Goal: Task Accomplishment & Management: Complete application form

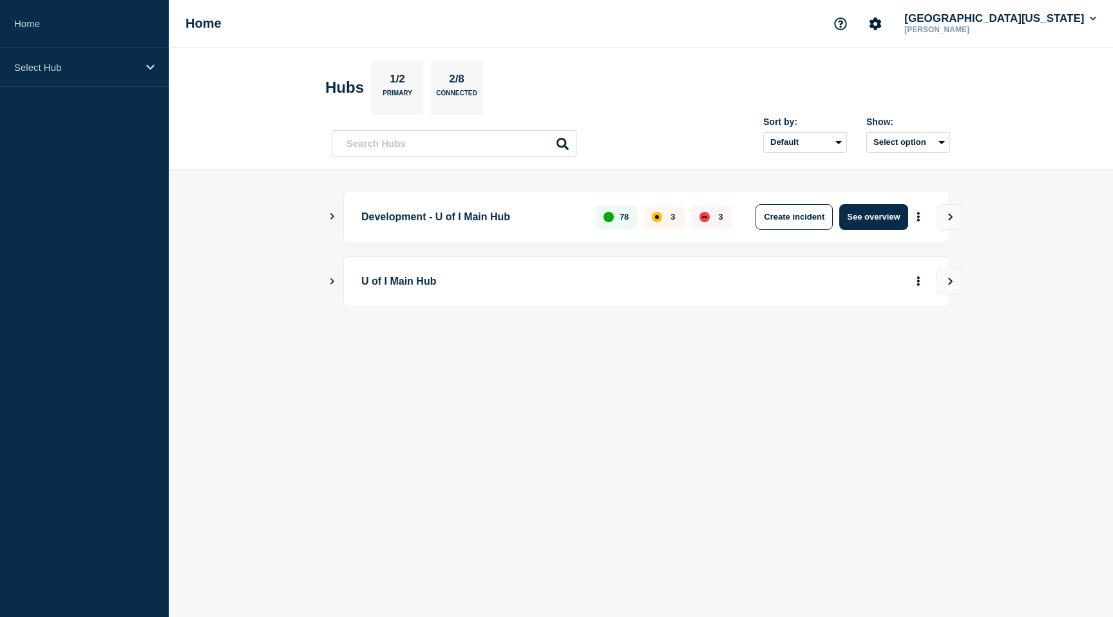
click at [332, 279] on icon "Show Connected Hubs" at bounding box center [332, 281] width 8 height 6
click at [879, 352] on button "See overview" at bounding box center [873, 347] width 68 height 26
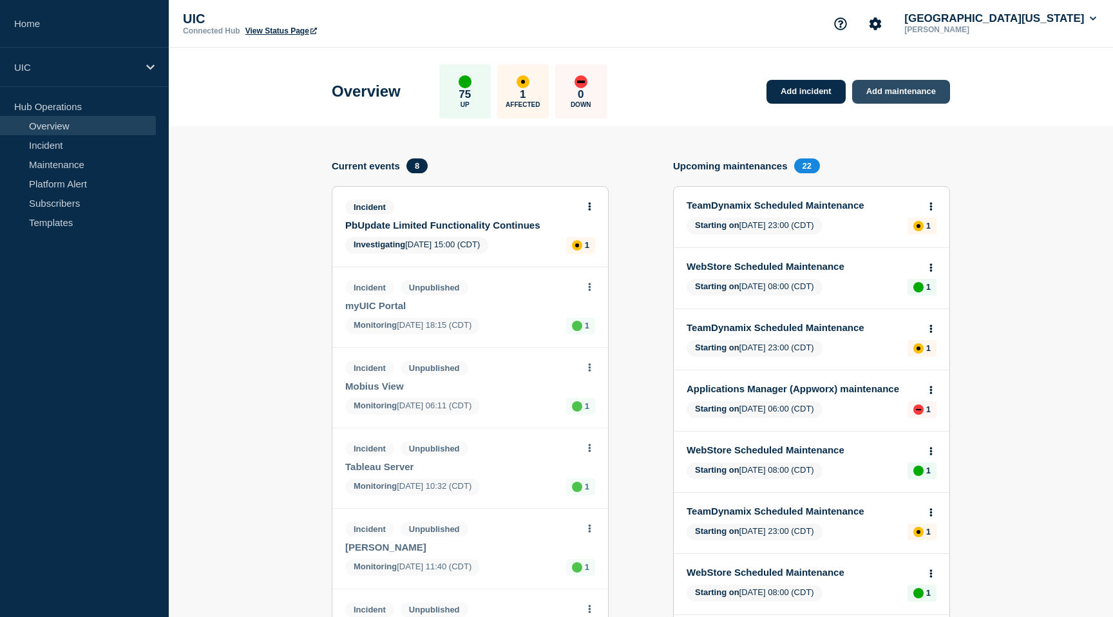
click at [889, 93] on link "Add maintenance" at bounding box center [901, 92] width 98 height 24
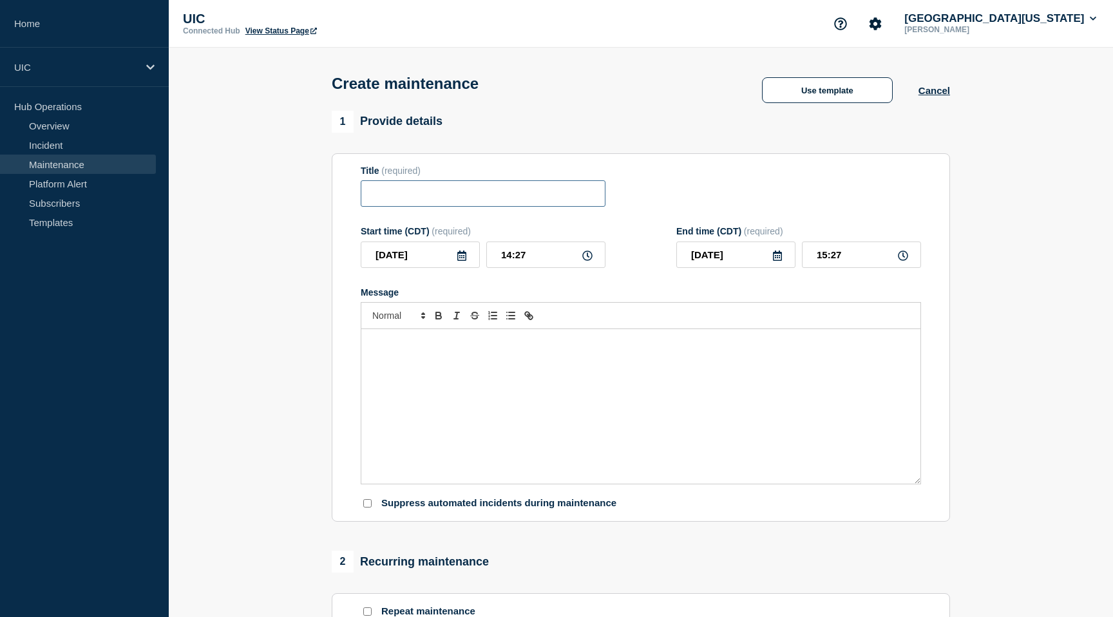
click at [523, 200] on input "Title" at bounding box center [483, 193] width 245 height 26
type input "GoTime Maintenance"
click at [805, 88] on button "Use template" at bounding box center [827, 90] width 131 height 26
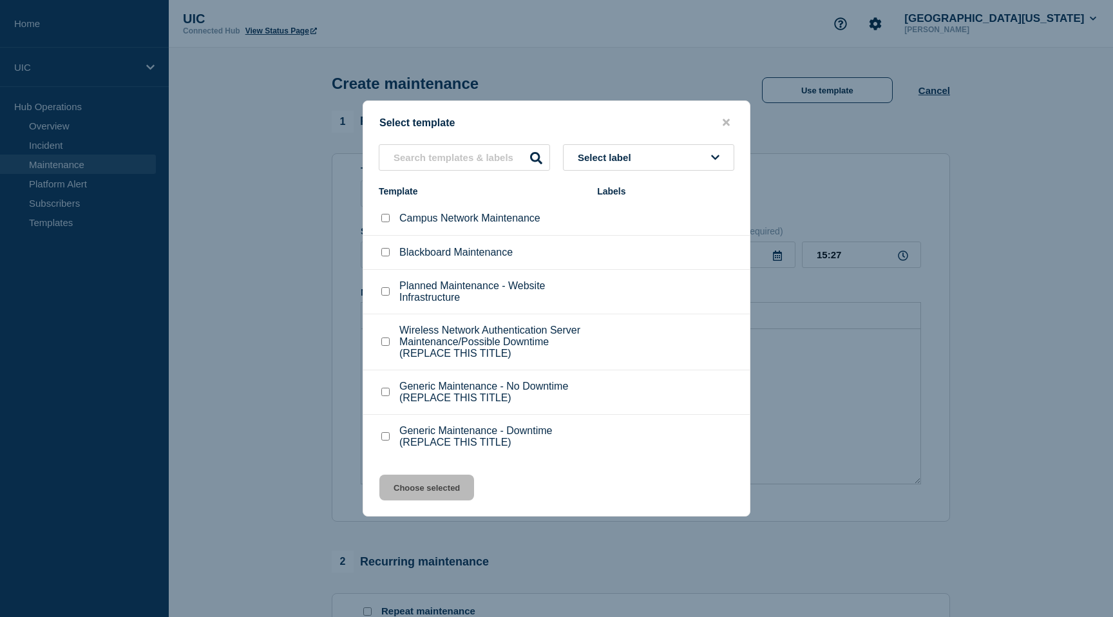
click at [382, 440] on input "Generic Maintenance - Downtime (REPLACE THIS TITLE) checkbox" at bounding box center [385, 436] width 8 height 8
checkbox input "true"
click at [444, 500] on button "Choose selected" at bounding box center [426, 488] width 95 height 26
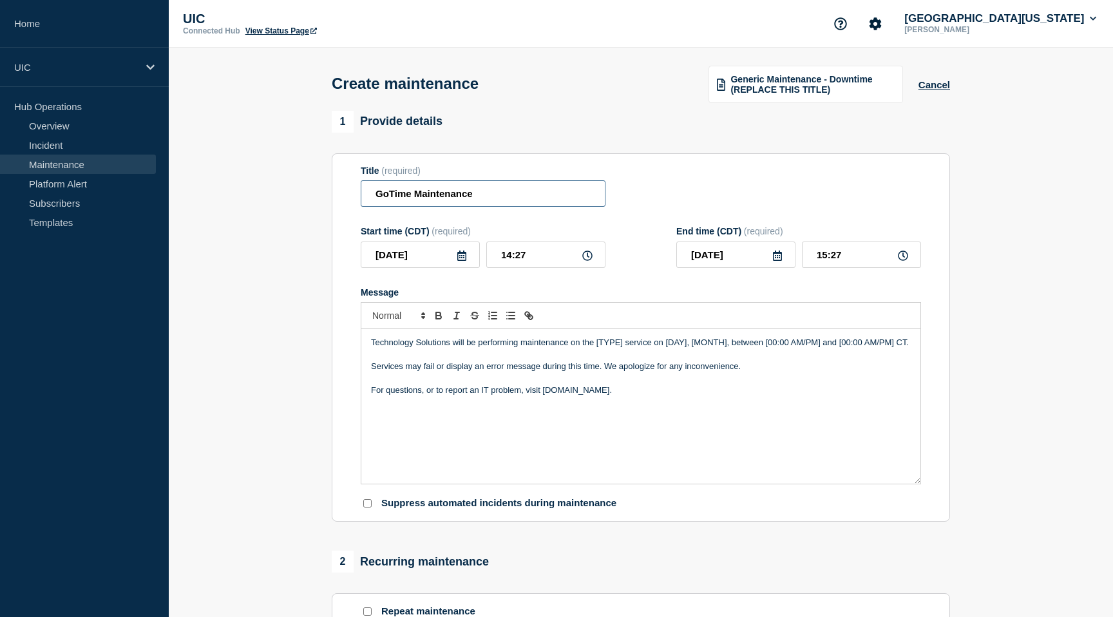
click at [497, 200] on input "GoTime Maintenance" at bounding box center [483, 193] width 245 height 26
click at [780, 91] on span "Generic Maintenance - Downtime (REPLACE THIS TITLE)" at bounding box center [812, 84] width 164 height 21
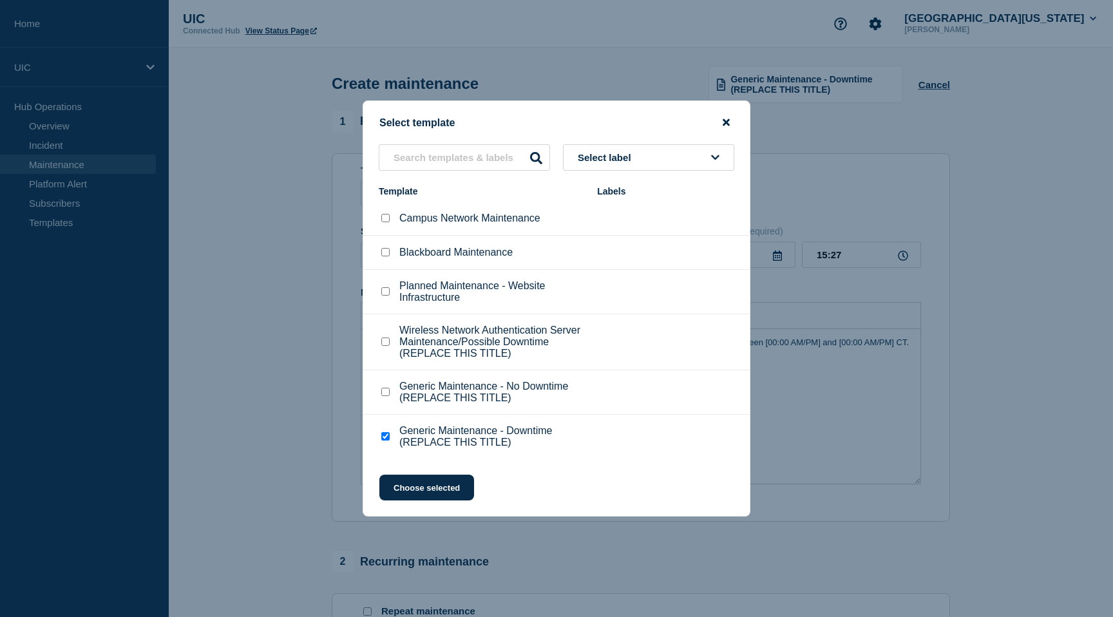
click at [727, 117] on icon "close button" at bounding box center [725, 122] width 7 height 10
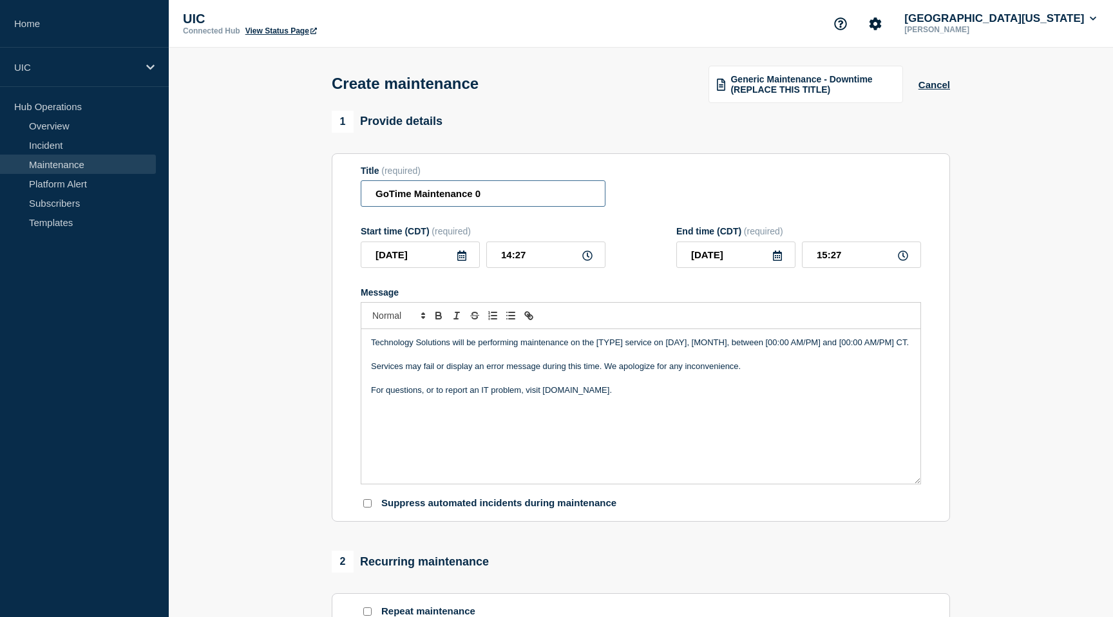
click at [494, 201] on input "GoTime Maintenance 0" at bounding box center [483, 193] width 245 height 26
type input "GoTime Maintenance - Downtime"
click at [941, 86] on button "Cancel" at bounding box center [934, 84] width 32 height 11
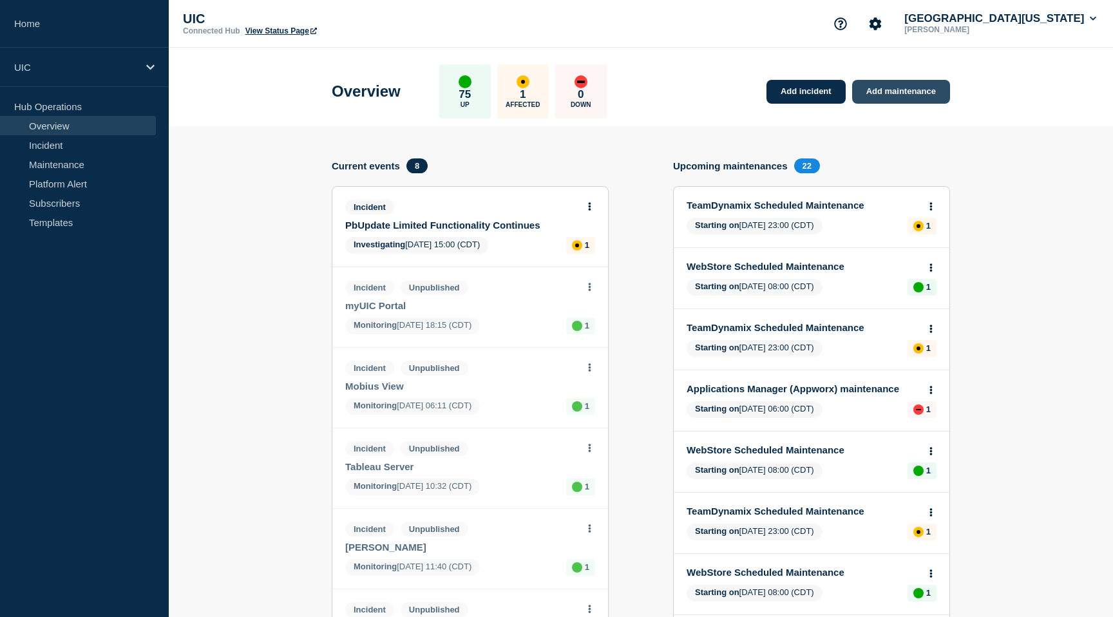
click at [915, 93] on link "Add maintenance" at bounding box center [901, 92] width 98 height 24
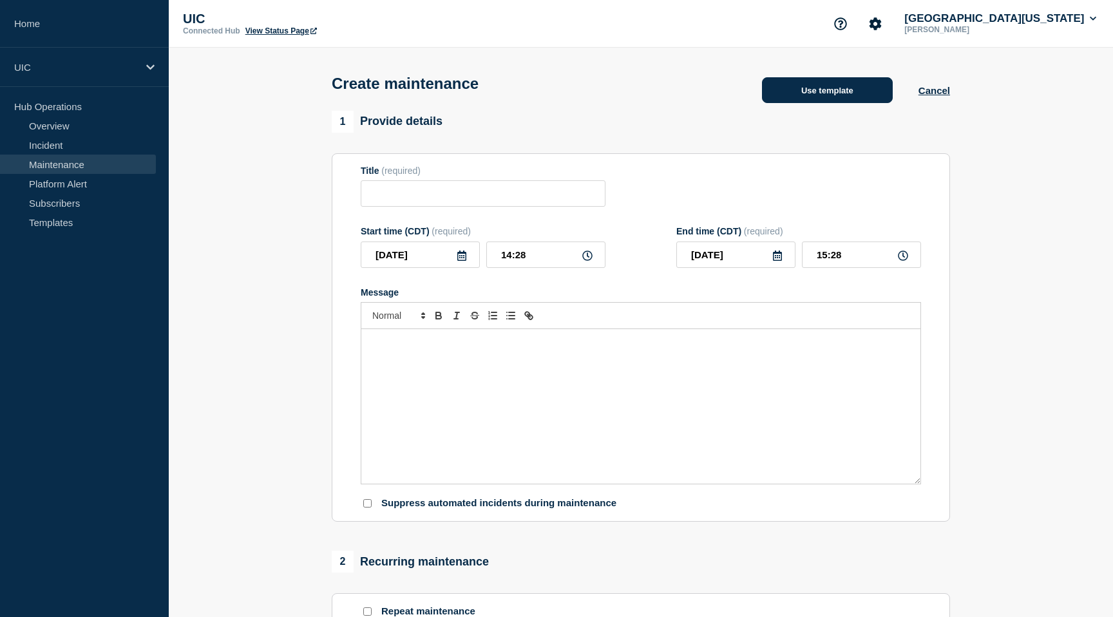
click at [807, 99] on button "Use template" at bounding box center [827, 90] width 131 height 26
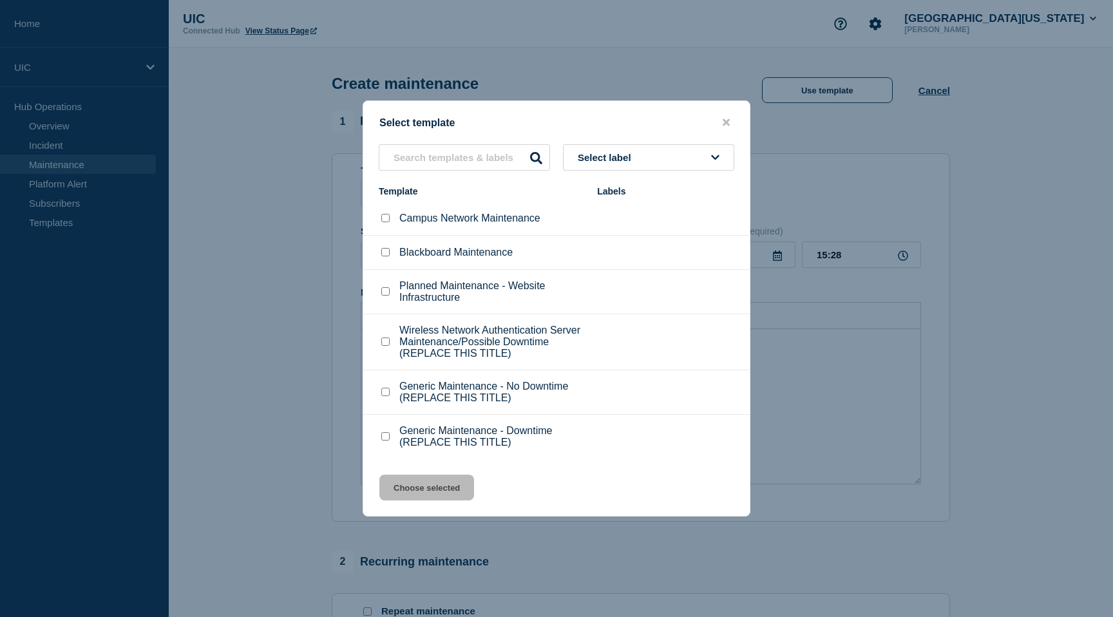
click at [382, 440] on input "Generic Maintenance - Downtime (REPLACE THIS TITLE) checkbox" at bounding box center [385, 436] width 8 height 8
checkbox input "true"
click at [417, 500] on button "Choose selected" at bounding box center [426, 488] width 95 height 26
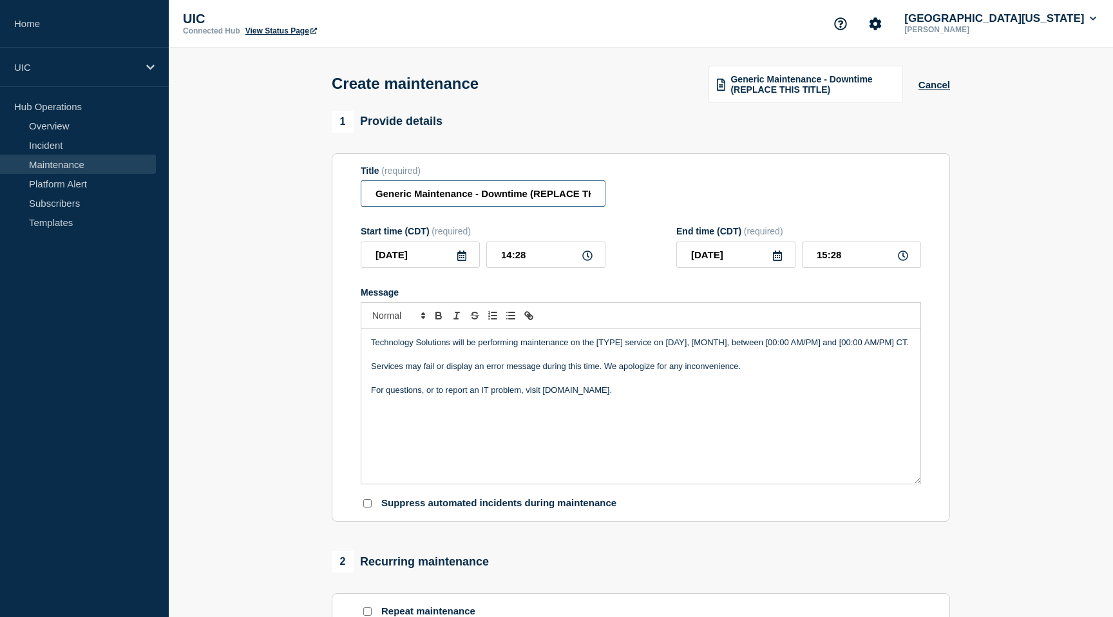
click at [389, 198] on input "Generic Maintenance - Downtime (REPLACE THIS TITLE)" at bounding box center [483, 193] width 245 height 26
drag, startPoint x: 586, startPoint y: 203, endPoint x: 531, endPoint y: 193, distance: 55.7
click at [531, 193] on input "GoTime Maintenance - Downtime (REPLACE THIS TITLE)" at bounding box center [483, 193] width 245 height 26
click at [551, 192] on input "GoTime Maintenance - Downtime (REPLACE THIS TITLE)" at bounding box center [483, 193] width 245 height 26
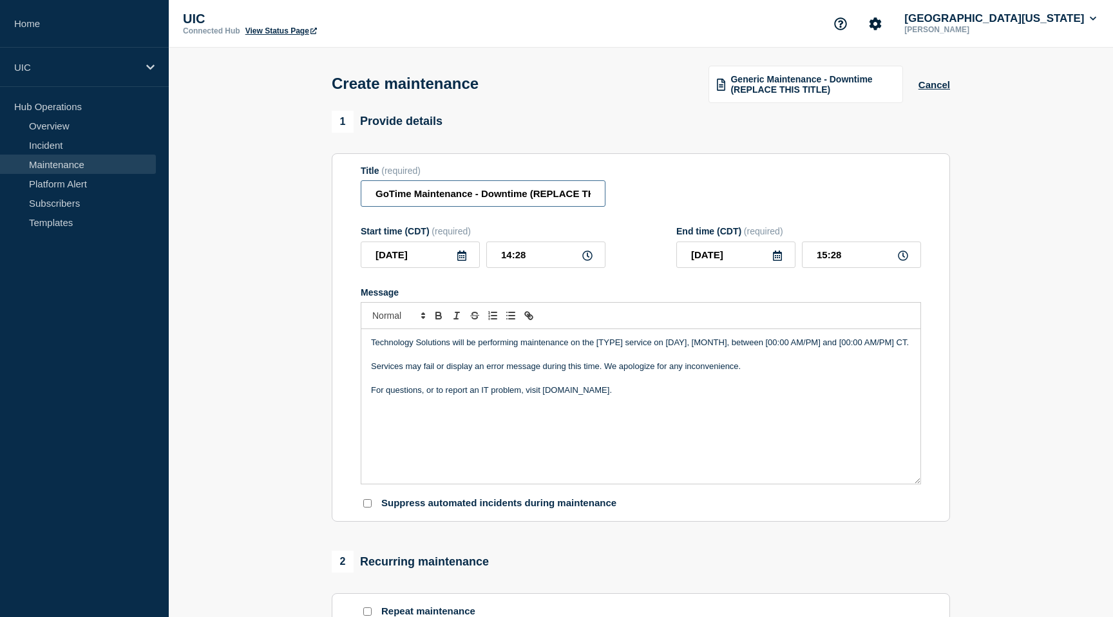
click at [578, 195] on input "GoTime Maintenance - Downtime (REPLACE THIS TITLE)" at bounding box center [483, 193] width 245 height 26
click at [589, 198] on input "GoTime Maintenance - DowntimeTHIS TITLE)" at bounding box center [483, 193] width 245 height 26
type input "GoTime Maintenance - Downtime"
click at [626, 348] on p "Technology Solutions will be performing maintenance on the [TYPE] service on [D…" at bounding box center [641, 343] width 540 height 12
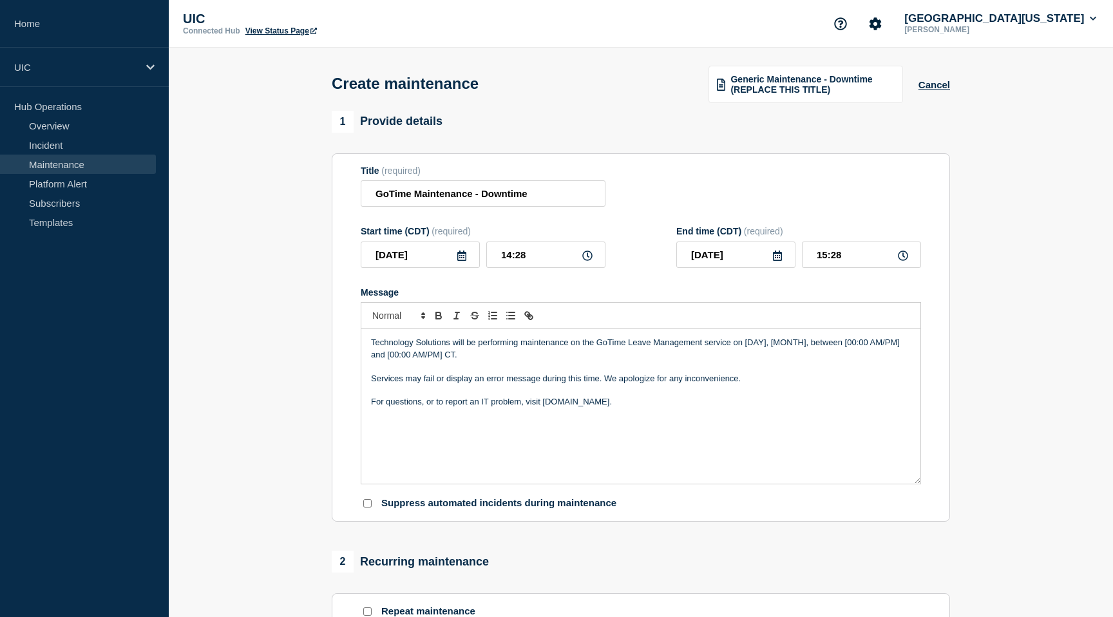
click at [807, 355] on p "Technology Solutions will be performing maintenance on the GoTime Leave Managem…" at bounding box center [641, 349] width 540 height 24
click at [842, 355] on p "Technology Solutions will be performing maintenance on the GoTime Leave Managem…" at bounding box center [641, 349] width 540 height 24
click at [894, 357] on p "Technology Solutions will be performing maintenance on the GoTime Leave Managem…" at bounding box center [641, 349] width 540 height 24
click at [885, 354] on p "Technology Solutions will be performing maintenance on the GoTime Leave Managem…" at bounding box center [641, 349] width 540 height 24
click at [411, 361] on p "Technology Solutions will be performing maintenance on the GoTime Leave Managem…" at bounding box center [641, 349] width 540 height 24
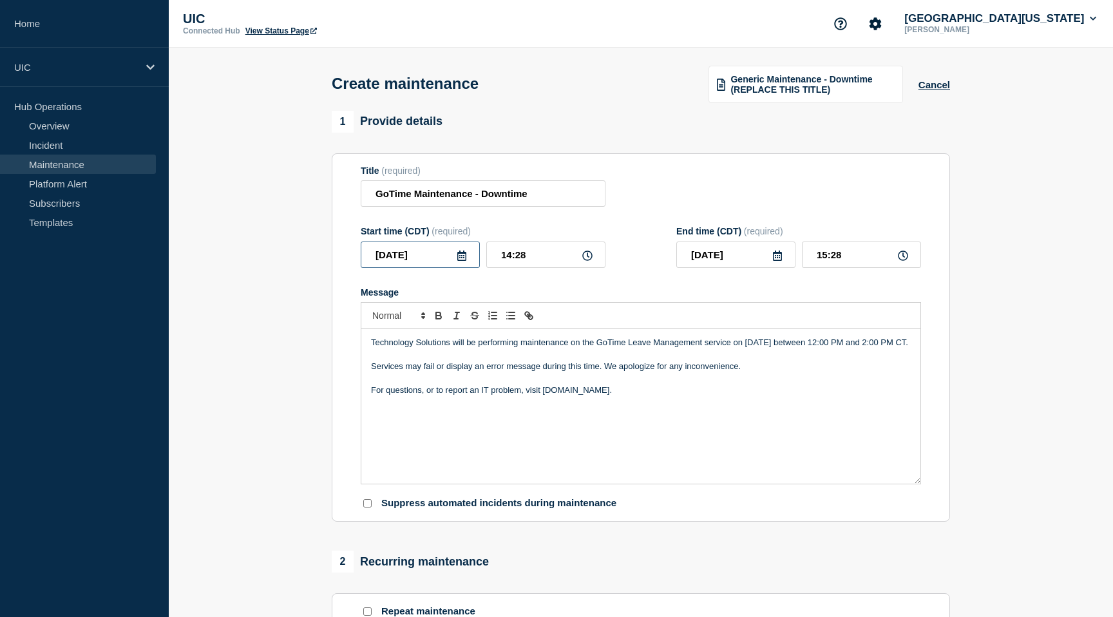
click at [465, 258] on input "[DATE]" at bounding box center [420, 254] width 119 height 26
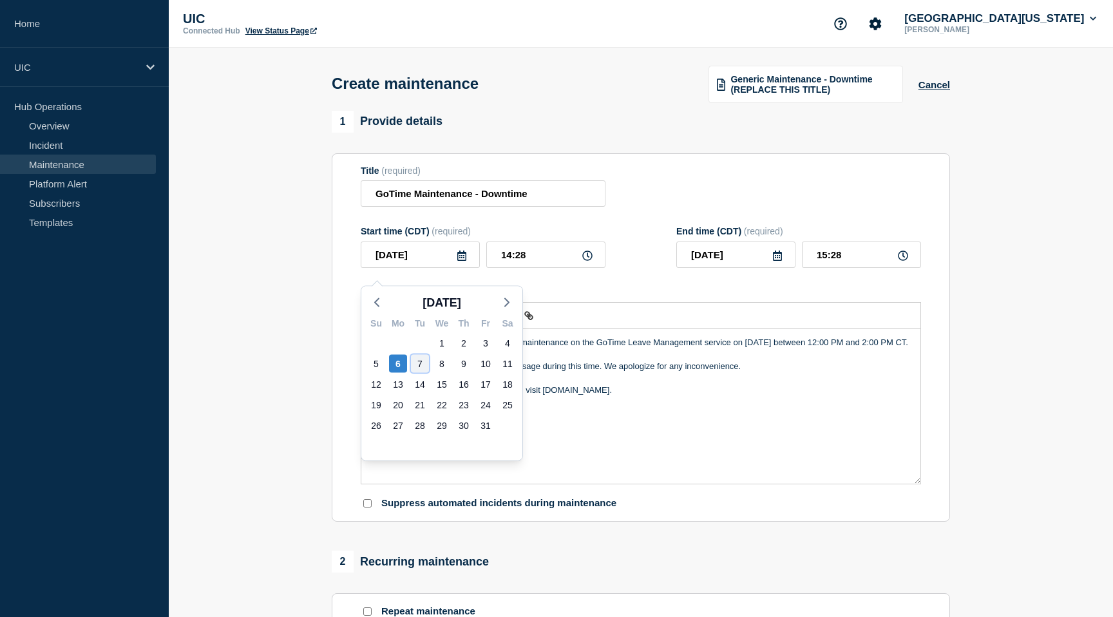
click at [420, 359] on div "7" at bounding box center [420, 364] width 18 height 18
type input "[DATE]"
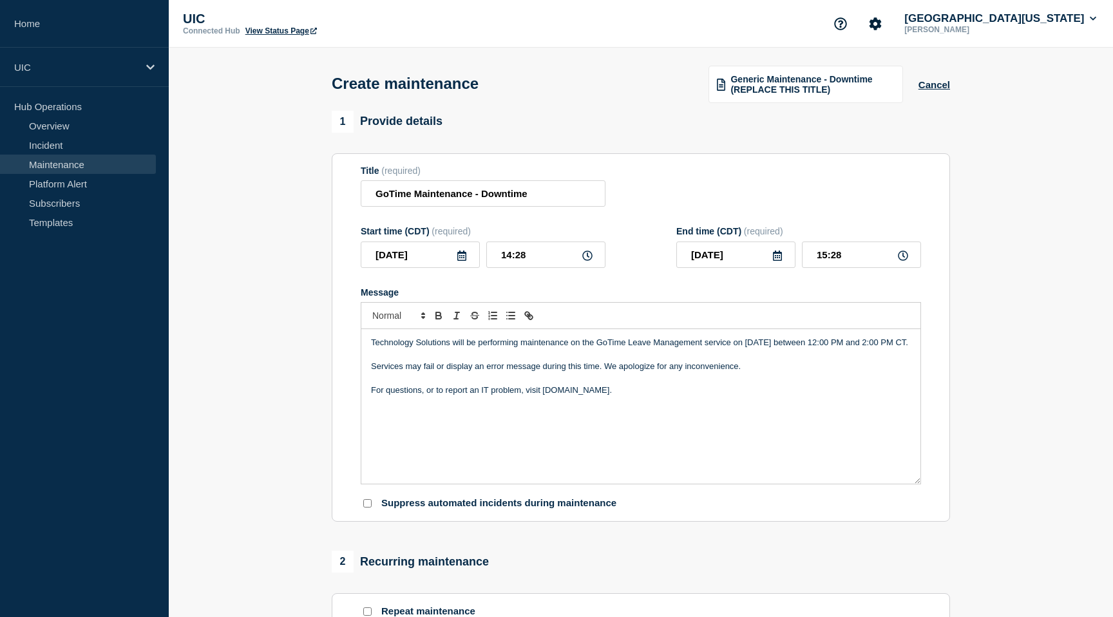
click at [587, 261] on icon at bounding box center [587, 255] width 10 height 10
click at [528, 259] on input "14:28" at bounding box center [545, 254] width 119 height 26
click at [592, 265] on input "14:28" at bounding box center [545, 254] width 119 height 26
type input "12:00"
click at [654, 293] on form "Title (required) GoTime Maintenance - Downtime Start time (CDT) (required) [DAT…" at bounding box center [641, 337] width 560 height 344
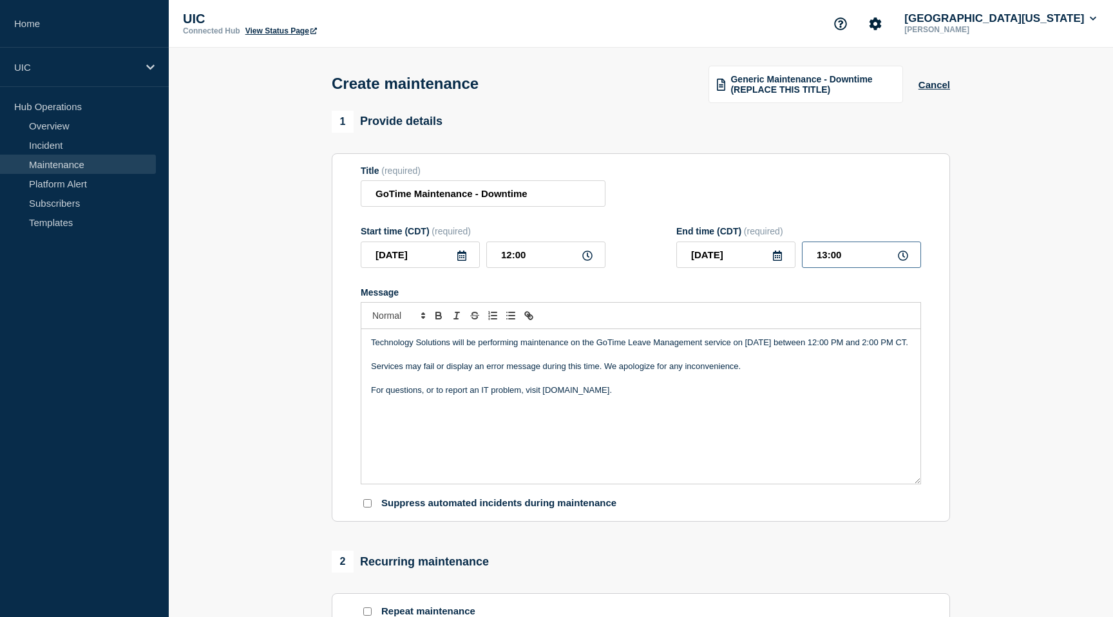
click at [826, 263] on input "13:00" at bounding box center [861, 254] width 119 height 26
type input "14:00"
click at [506, 469] on div "Technology Solutions will be performing maintenance on the GoTime Leave Managem…" at bounding box center [640, 406] width 559 height 155
click at [367, 507] on input "Suppress automated incidents during maintenance" at bounding box center [367, 503] width 8 height 8
checkbox input "true"
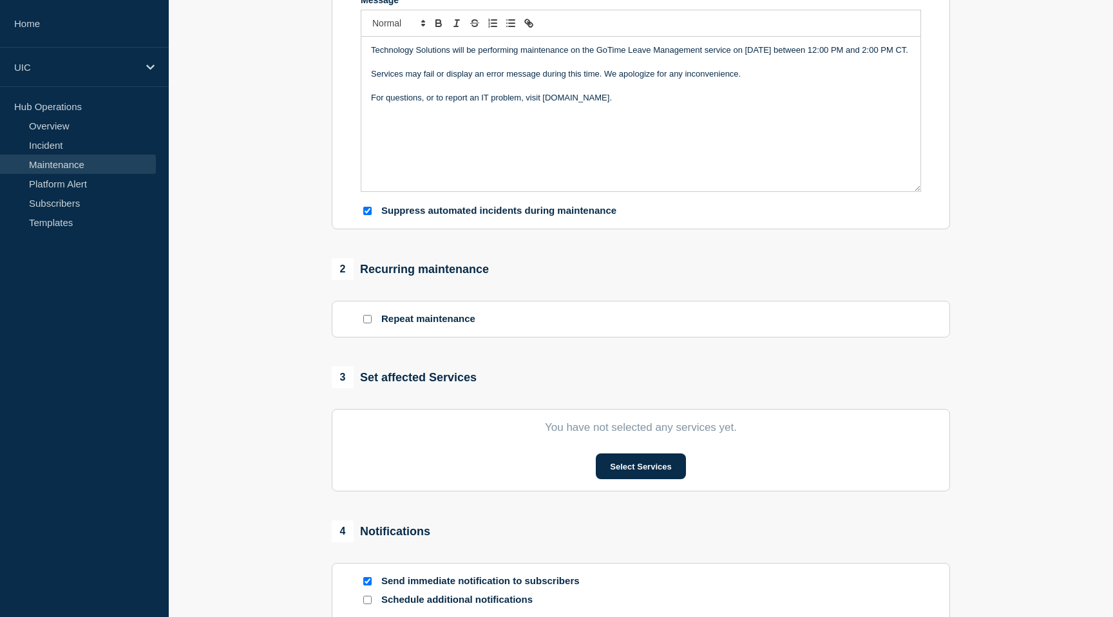
scroll to position [294, 0]
click at [643, 478] on button "Select Services" at bounding box center [641, 465] width 90 height 26
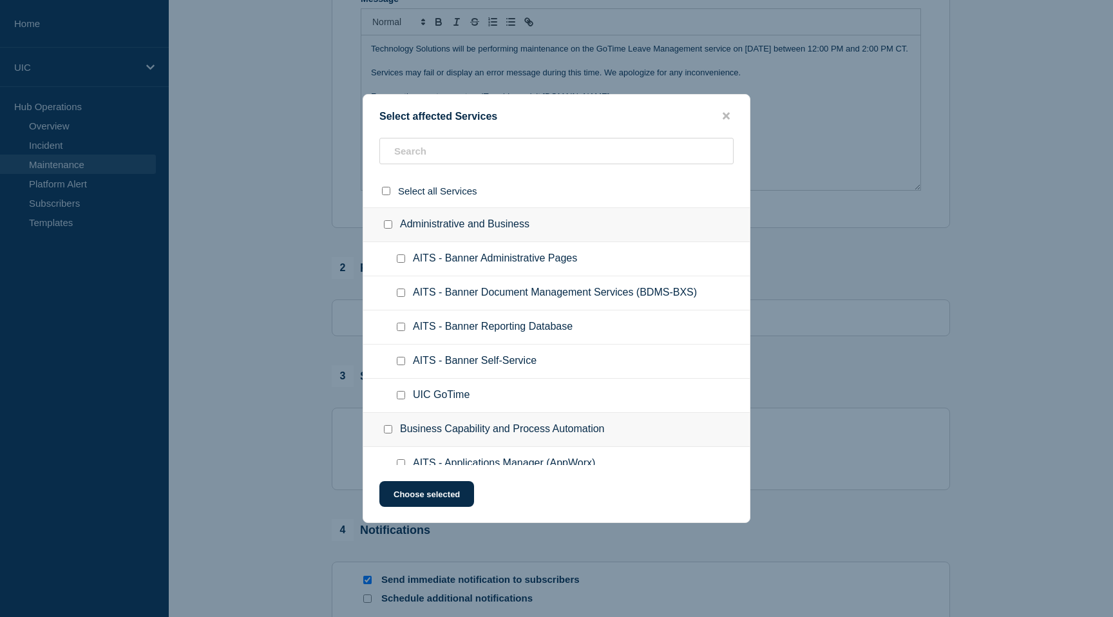
click at [402, 399] on input "UIC GoTime checkbox" at bounding box center [401, 395] width 8 height 8
checkbox input "true"
click at [428, 496] on button "Choose selected" at bounding box center [426, 494] width 95 height 26
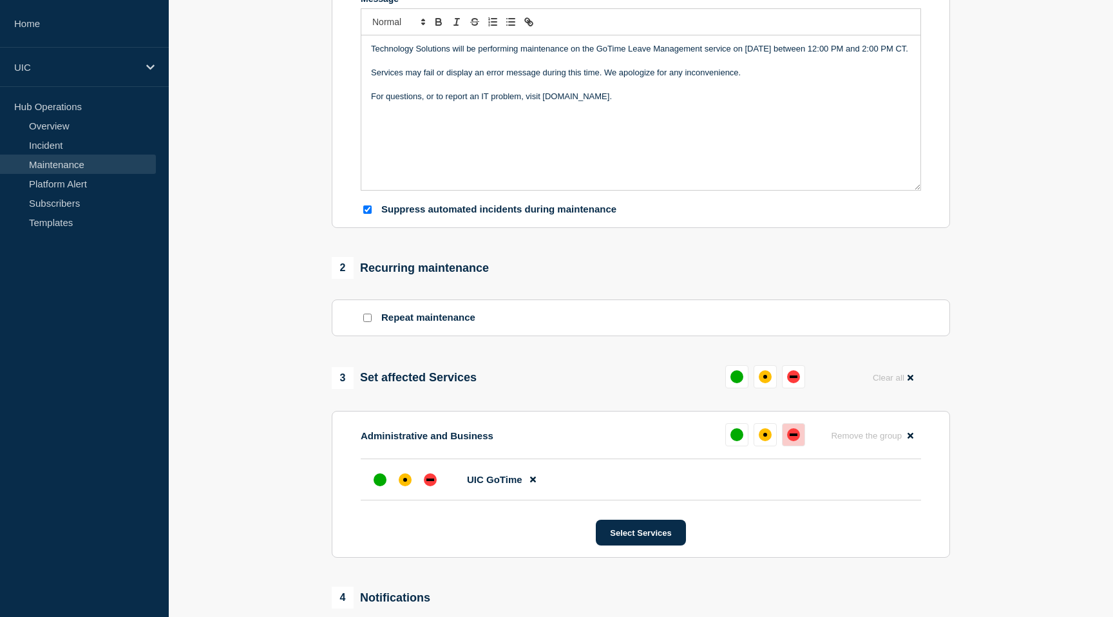
click at [794, 436] on div "down" at bounding box center [793, 434] width 8 height 3
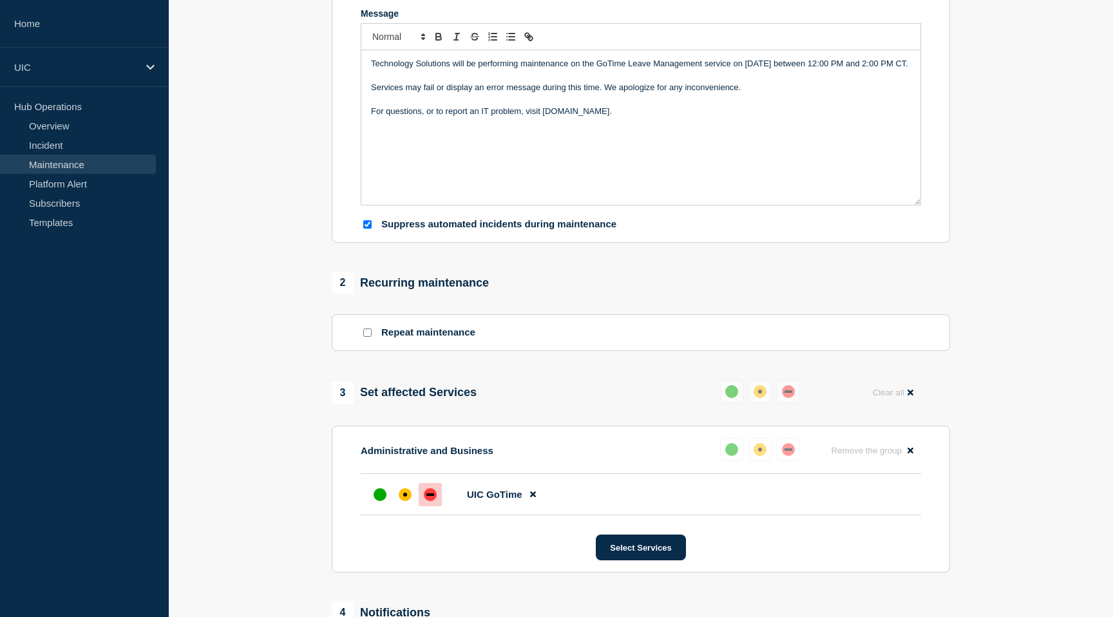
scroll to position [596, 0]
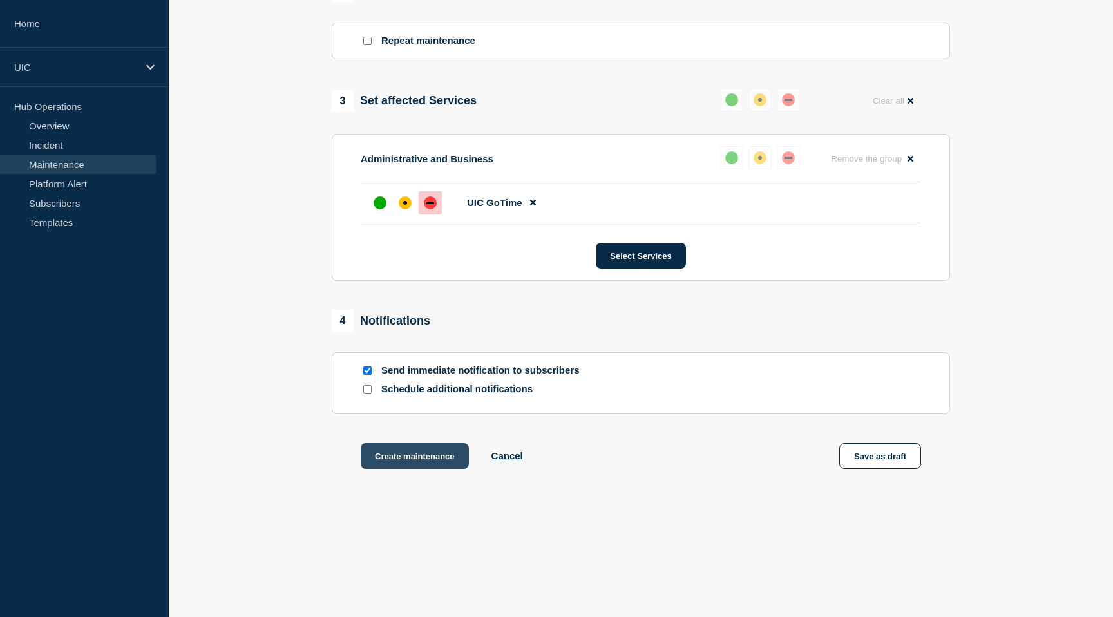
click at [426, 453] on button "Create maintenance" at bounding box center [415, 456] width 108 height 26
